Goal: Navigation & Orientation: Understand site structure

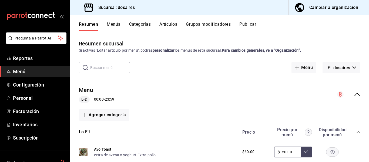
click at [113, 25] on button "Menús" at bounding box center [114, 26] width 14 height 9
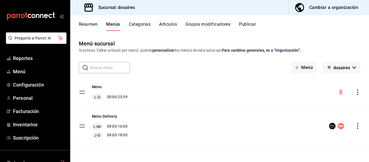
click at [132, 25] on button "Categorías" at bounding box center [140, 26] width 22 height 9
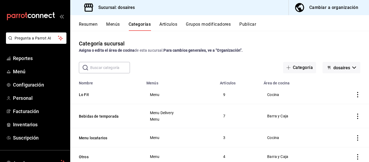
click at [171, 23] on button "Artículos" at bounding box center [168, 26] width 18 height 9
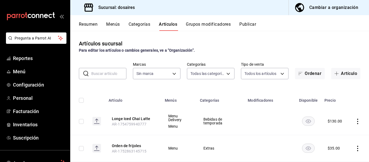
type input "f1cc6bfb-a720-4ba9-a0d1-9529b954213c,84f80835-a83a-4eb0-82a1-4a4c2e06ef48,549da…"
type input "451b0807-9890-4e22-b6a3-b2d3e5a42641"
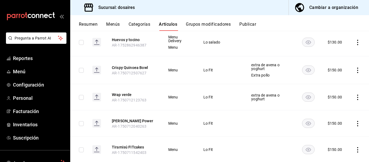
scroll to position [133, 0]
click at [201, 26] on button "Grupos modificadores" at bounding box center [208, 26] width 45 height 9
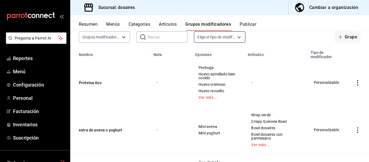
scroll to position [36, 0]
click at [217, 97] on link "Ver más..." at bounding box center [218, 98] width 39 height 4
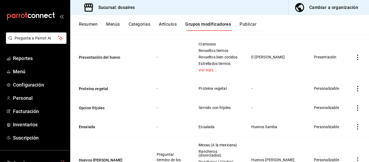
scroll to position [273, 0]
